Goal: Task Accomplishment & Management: Use online tool/utility

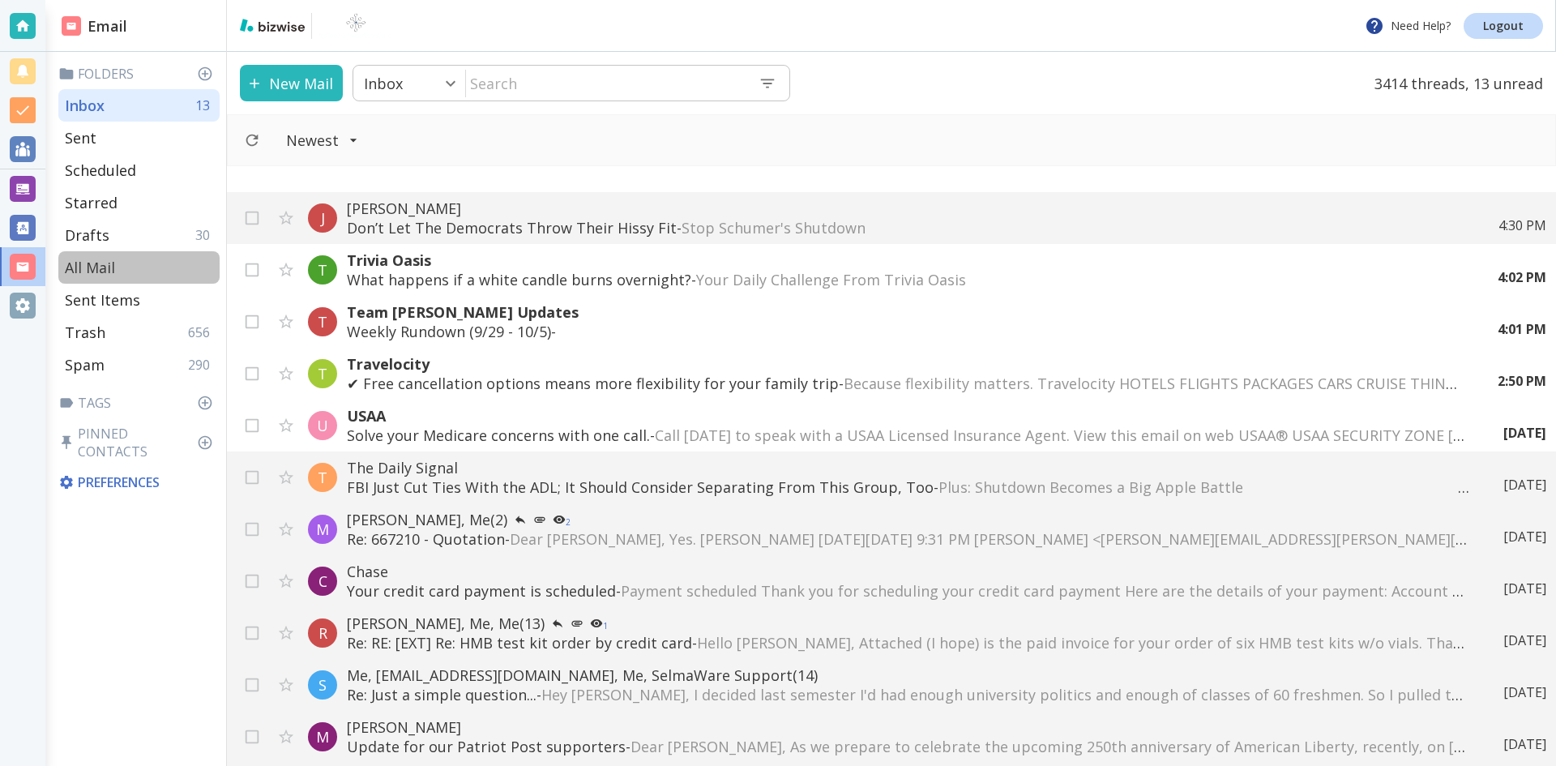
click at [93, 263] on p "All Mail" at bounding box center [90, 267] width 50 height 19
type input "5"
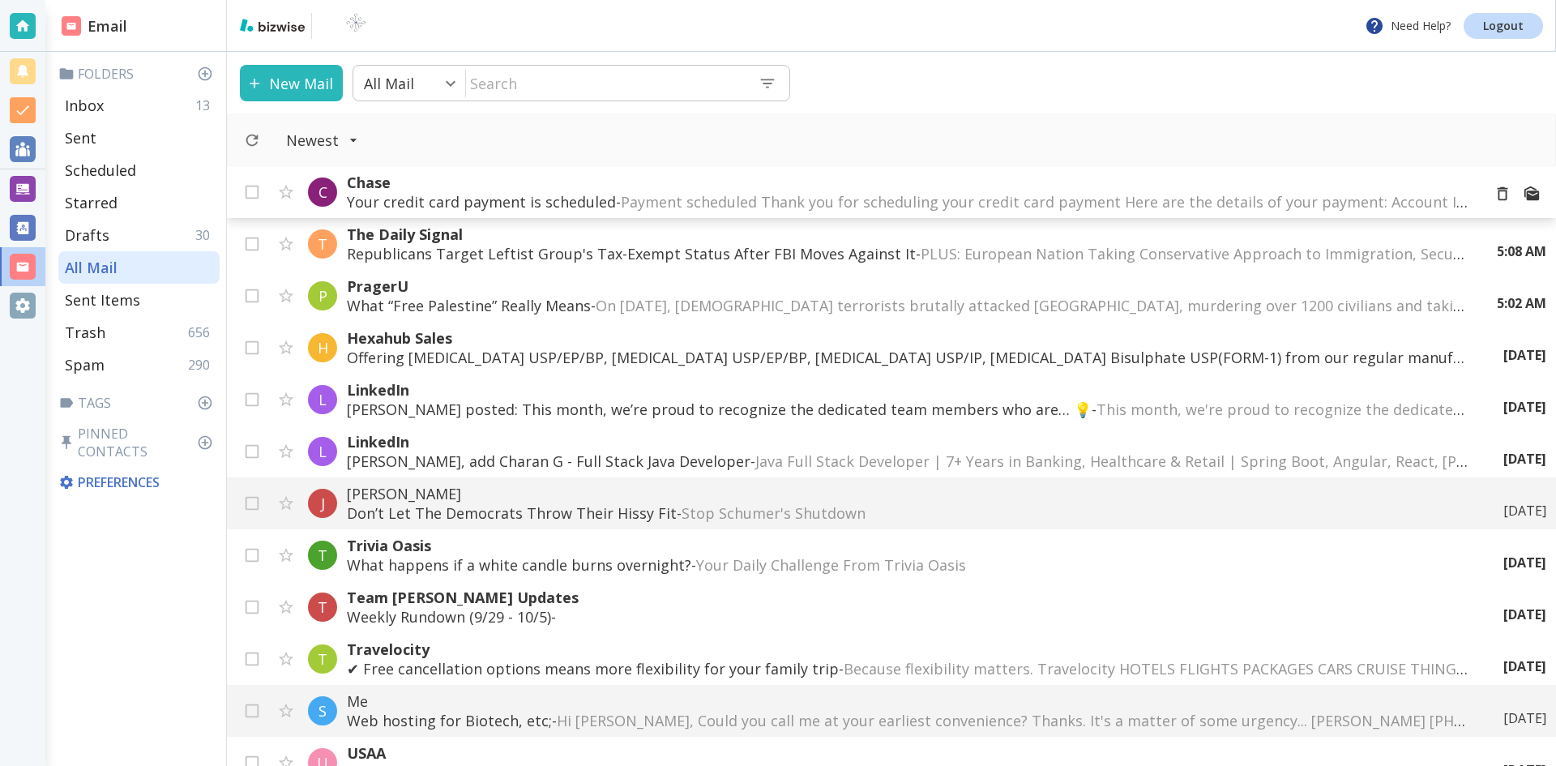
click at [953, 201] on span "Payment scheduled Thank you for scheduling your credit card payment Here are th…" at bounding box center [1308, 201] width 1374 height 19
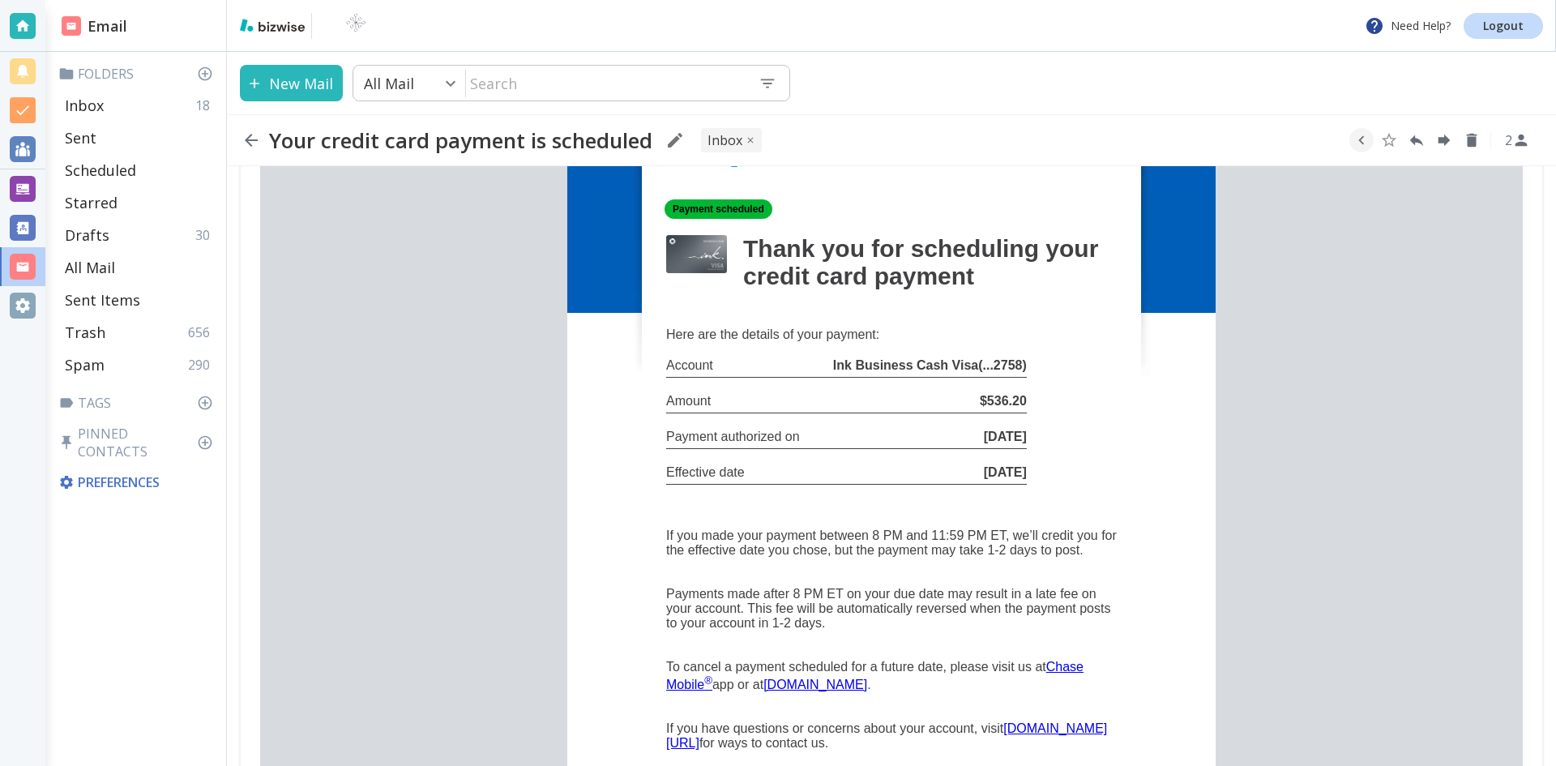
scroll to position [243, 0]
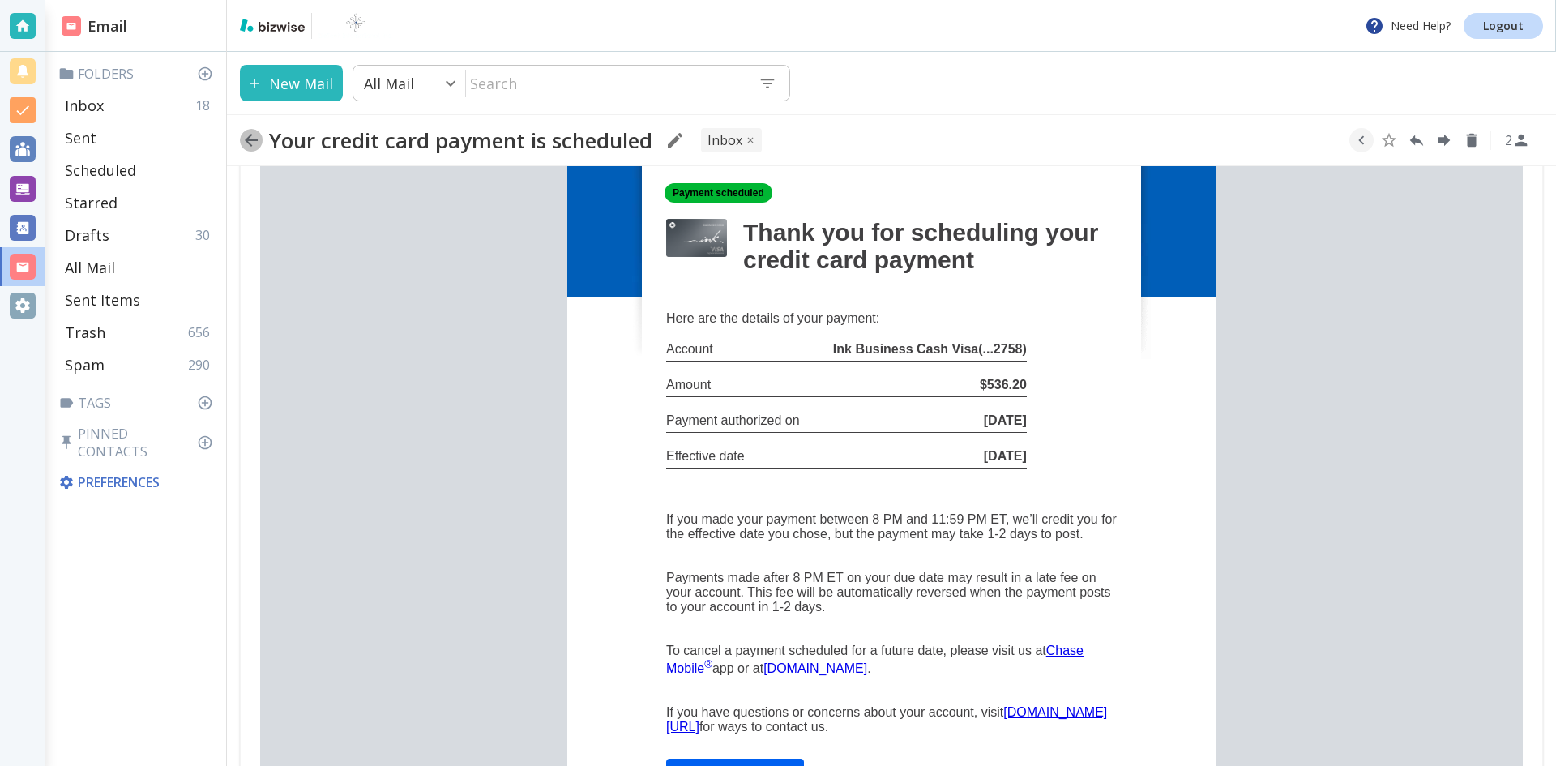
click at [250, 139] on icon "button" at bounding box center [251, 140] width 13 height 13
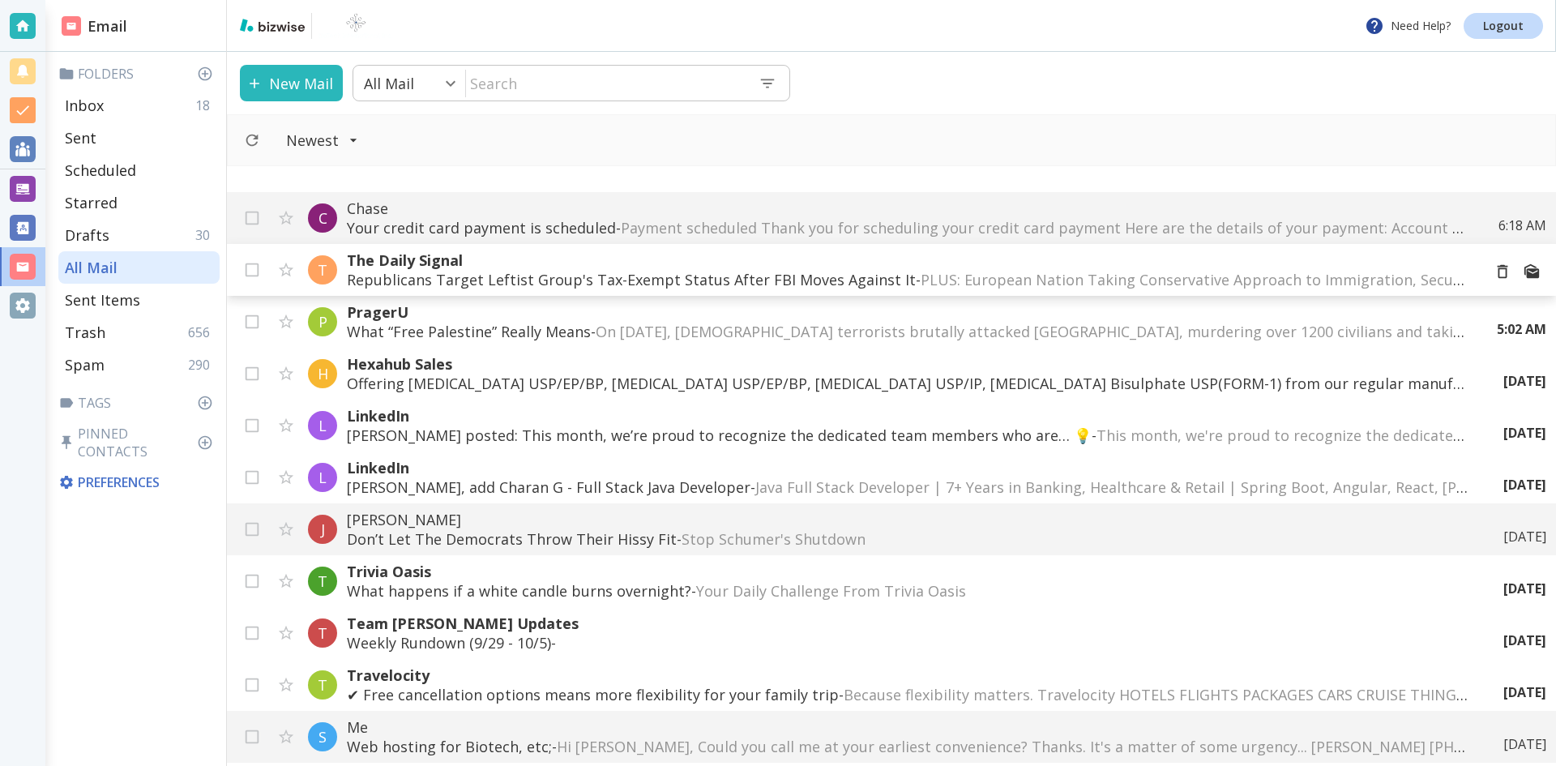
click at [659, 272] on p "Republicans Target Leftist Group's Tax-Exempt Status After FBI Moves Against It…" at bounding box center [908, 279] width 1122 height 19
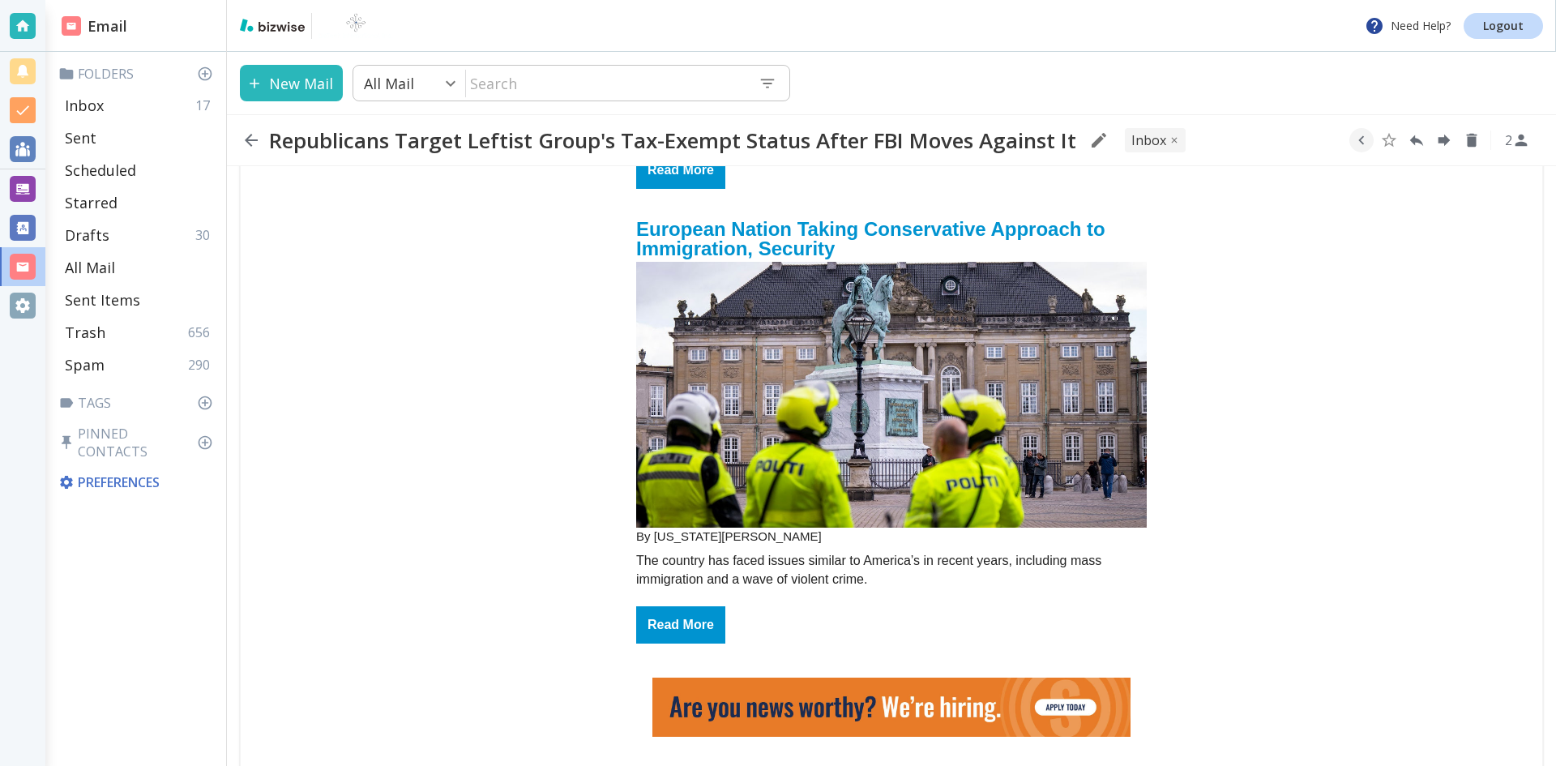
scroll to position [648, 0]
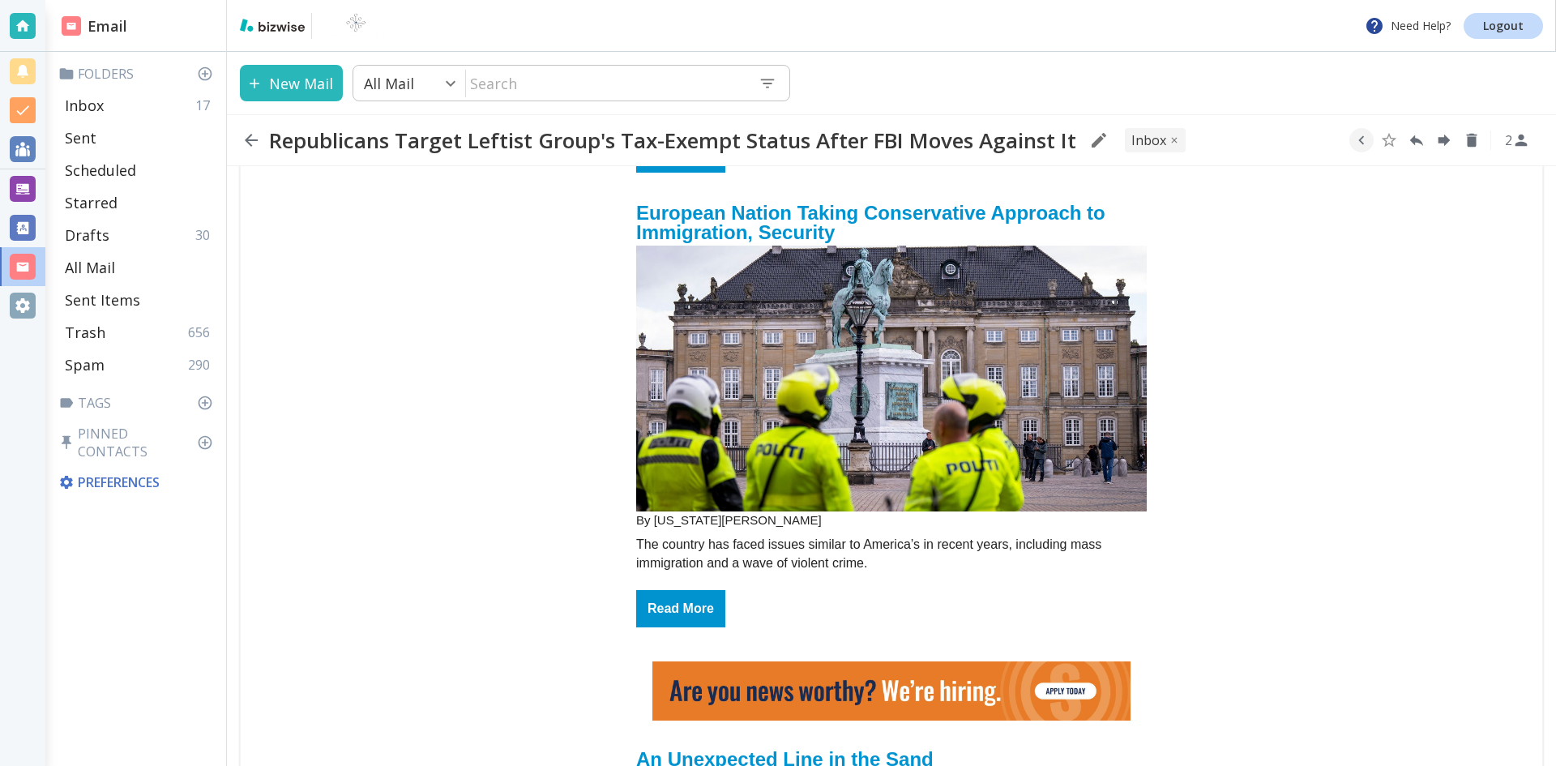
click at [869, 379] on img "email_name" at bounding box center [891, 379] width 511 height 266
click at [246, 137] on icon "button" at bounding box center [251, 139] width 19 height 19
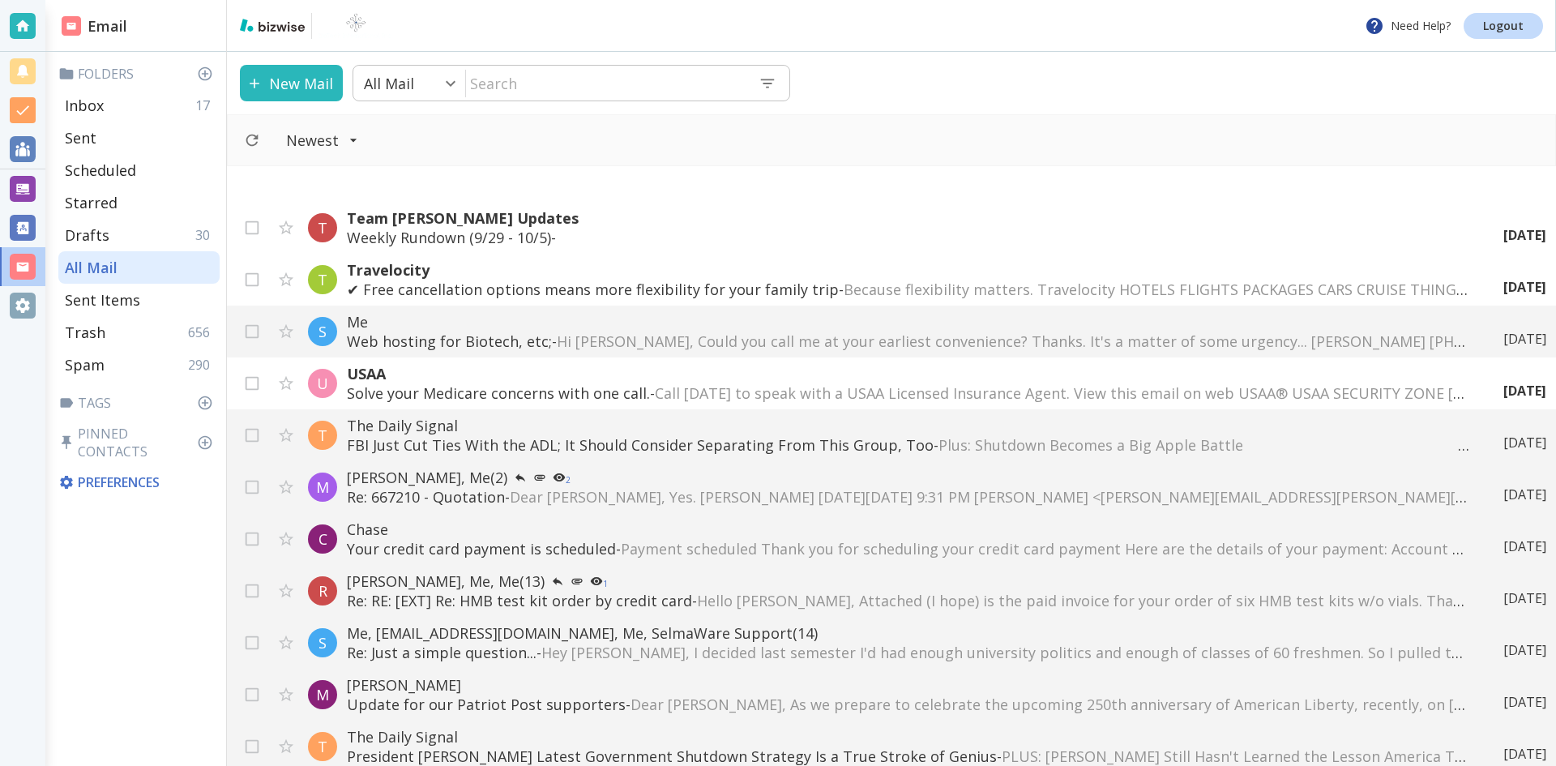
scroll to position [486, 0]
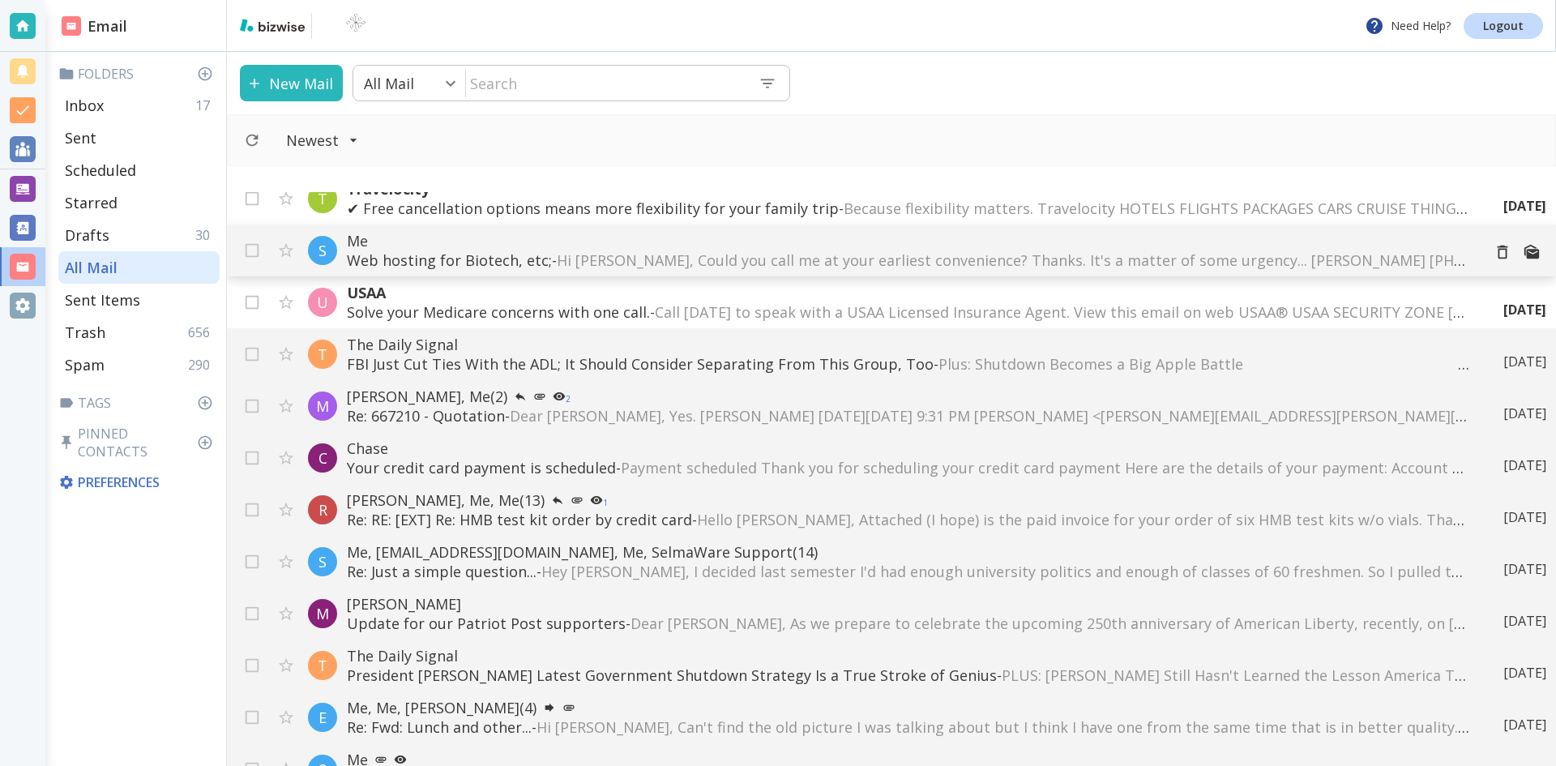
click at [648, 254] on span "Hi [PERSON_NAME], Could you call me at your earliest convenience? Thanks. It's …" at bounding box center [1058, 259] width 1002 height 19
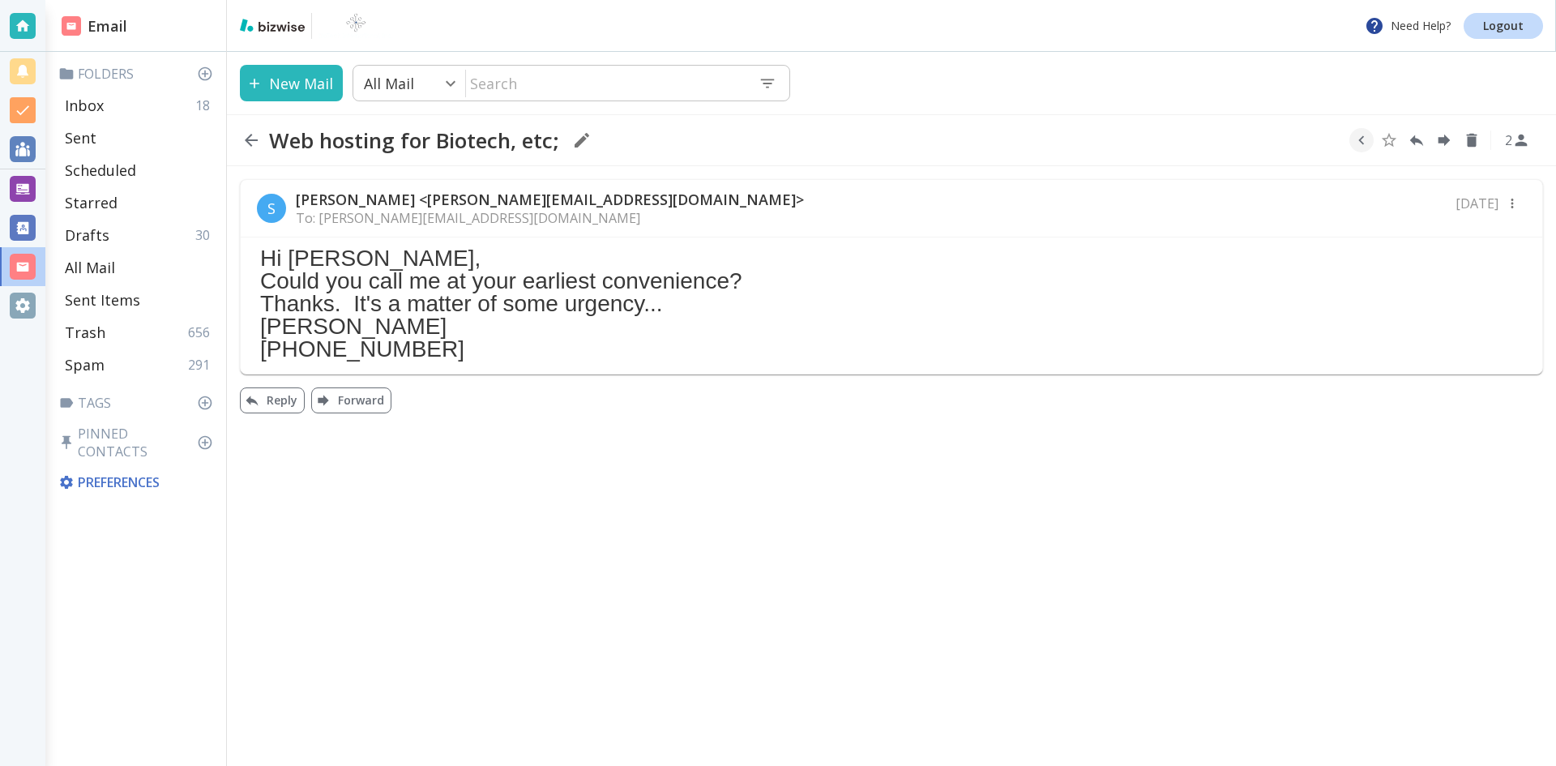
click at [243, 135] on icon "button" at bounding box center [251, 139] width 19 height 19
